Goal: Navigation & Orientation: Find specific page/section

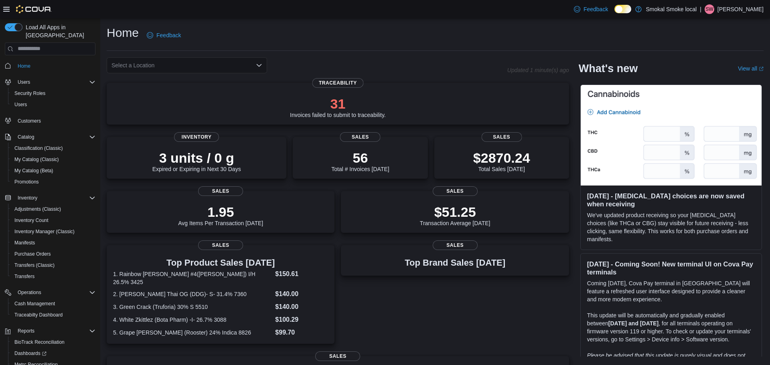
click at [186, 65] on div "Select a Location" at bounding box center [187, 65] width 160 height 16
drag, startPoint x: 193, startPoint y: 105, endPoint x: 172, endPoint y: 95, distance: 22.8
click at [172, 95] on div "Smokal Smoke local Smokal - [GEOGRAPHIC_DATA] [GEOGRAPHIC_DATA] Smoke Local" at bounding box center [187, 90] width 160 height 35
click at [154, 90] on span "Smokal - [GEOGRAPHIC_DATA]" at bounding box center [174, 91] width 82 height 8
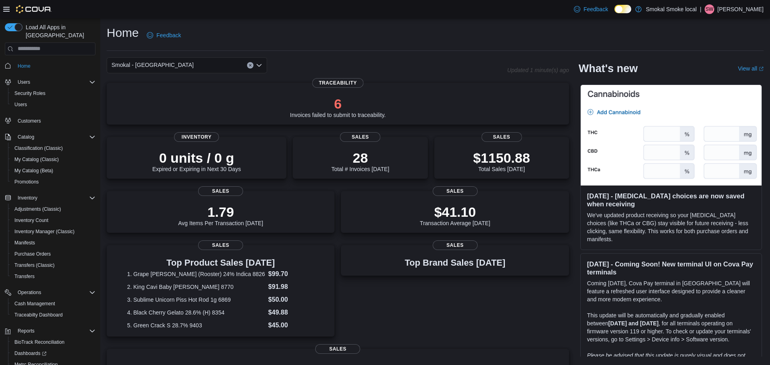
click at [171, 66] on div "Smokal - [PERSON_NAME] Combo box. Selected. [GEOGRAPHIC_DATA] - [GEOGRAPHIC_DAT…" at bounding box center [187, 65] width 160 height 16
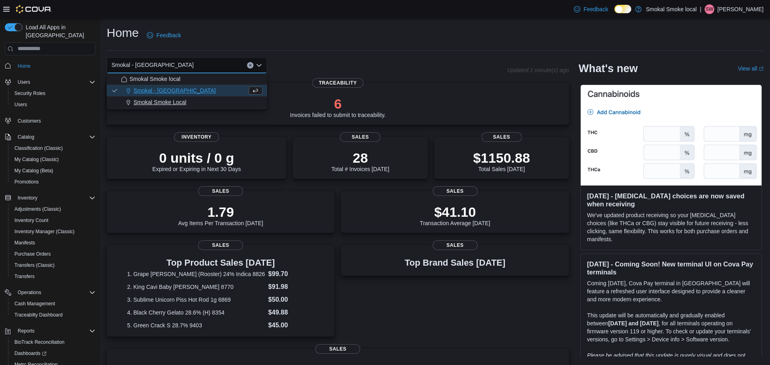
click at [169, 101] on span "Smokal Smoke Local" at bounding box center [159, 102] width 53 height 8
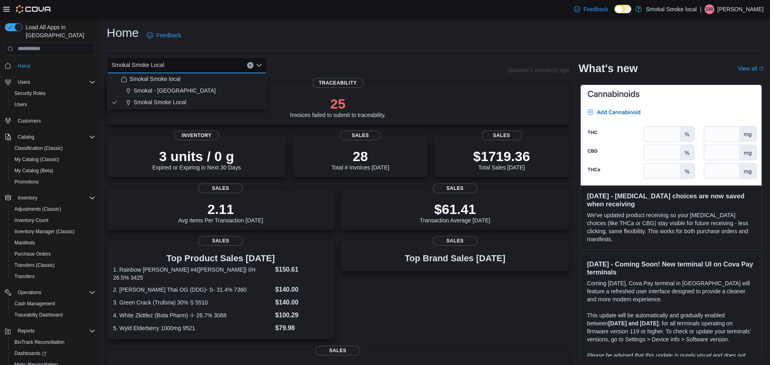
click at [248, 63] on button "Clear input" at bounding box center [250, 65] width 6 height 6
